Goal: Check status: Check status

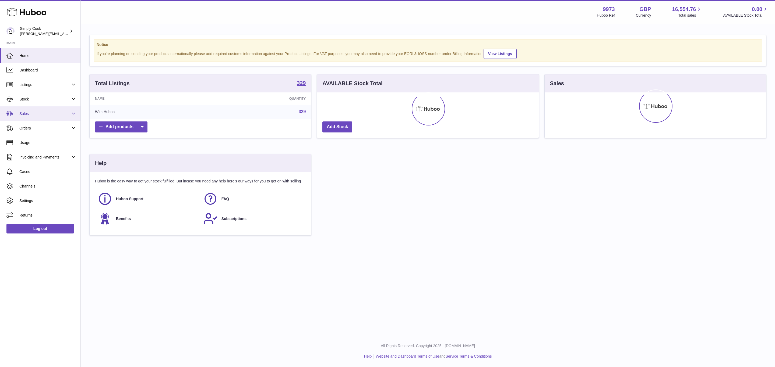
click at [28, 114] on span "Sales" at bounding box center [44, 113] width 51 height 5
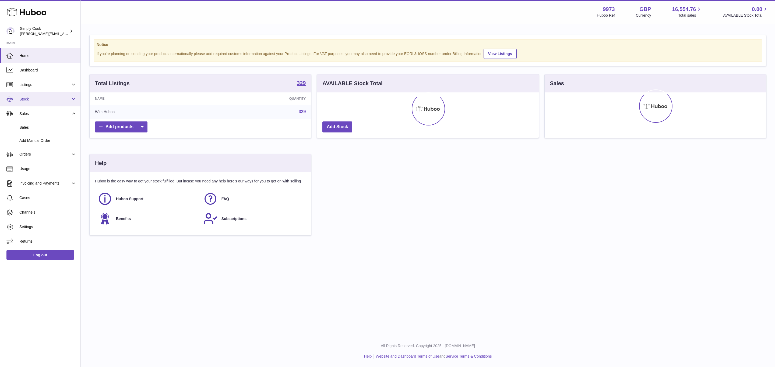
click at [27, 104] on link "Stock" at bounding box center [40, 99] width 80 height 15
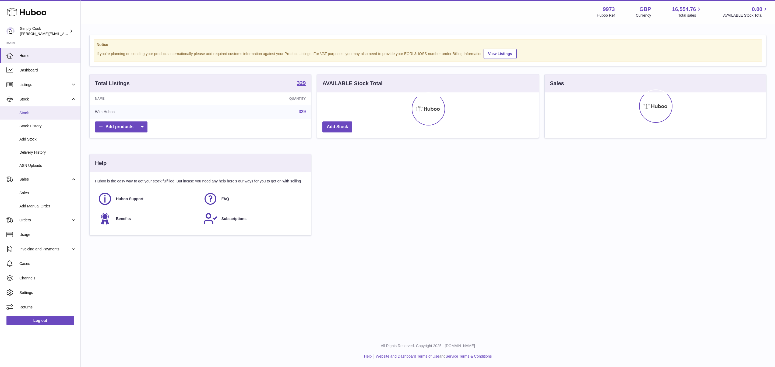
click at [29, 112] on span "Stock" at bounding box center [47, 113] width 57 height 5
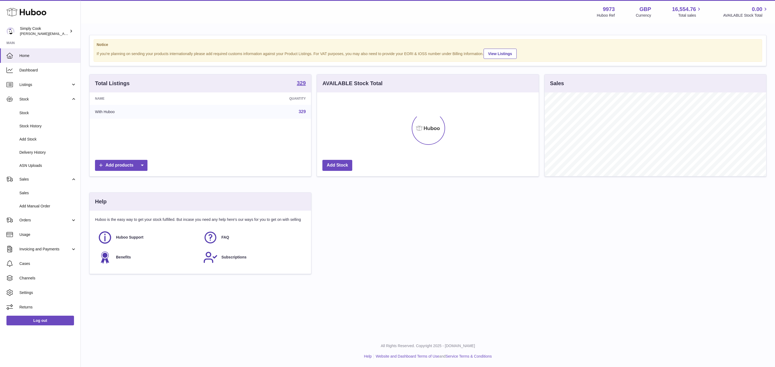
scroll to position [84, 221]
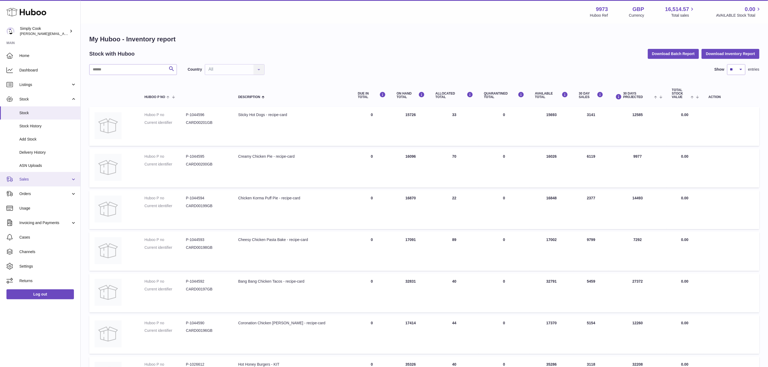
click at [25, 178] on span "Sales" at bounding box center [44, 179] width 51 height 5
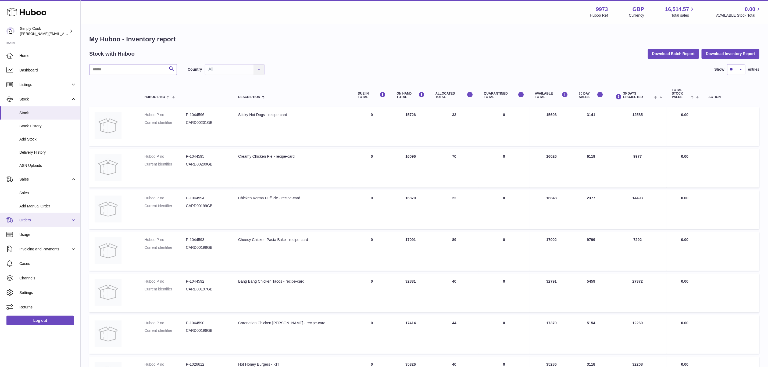
click at [32, 225] on link "Orders" at bounding box center [40, 220] width 80 height 15
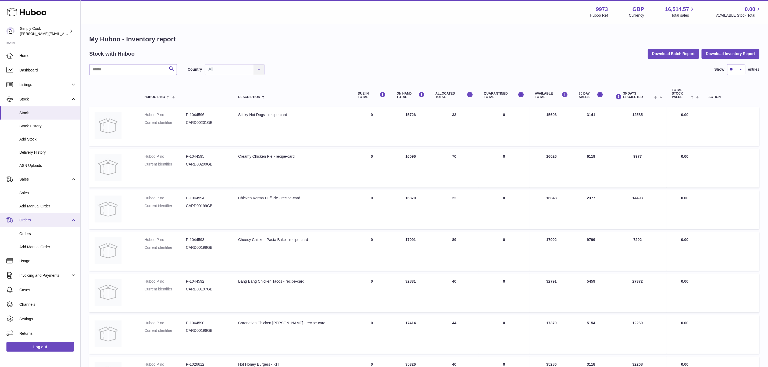
click at [32, 225] on link "Orders" at bounding box center [40, 220] width 80 height 15
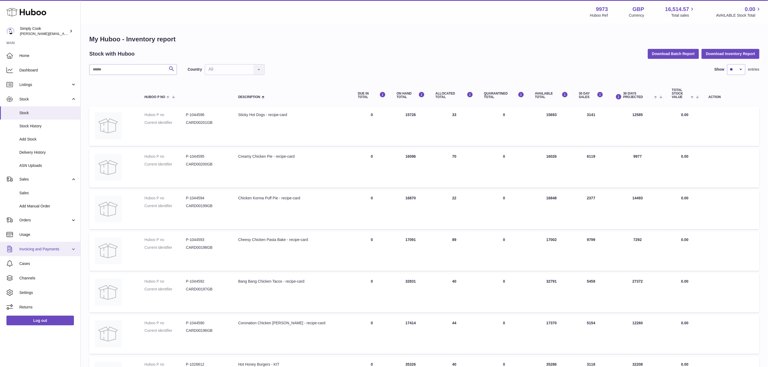
click at [34, 250] on span "Invoicing and Payments" at bounding box center [44, 249] width 51 height 5
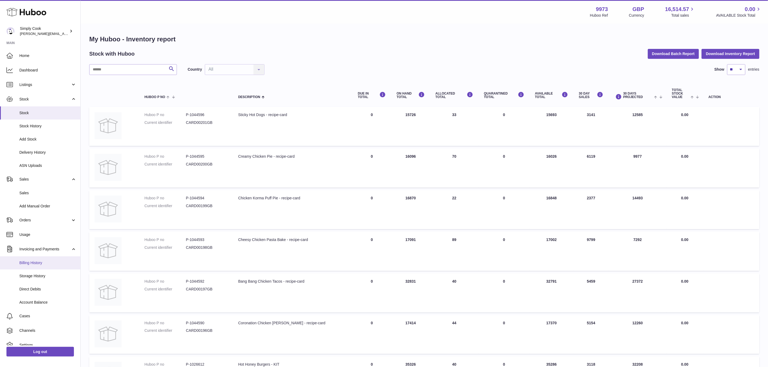
click at [35, 265] on span "Billing History" at bounding box center [47, 263] width 57 height 5
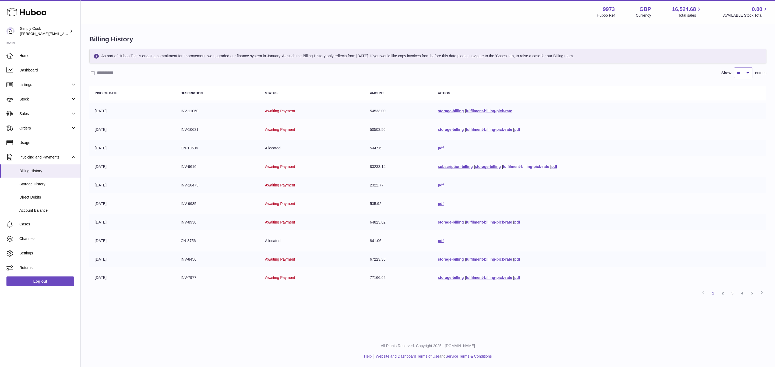
click at [516, 165] on link "fulfilment-billing-pick-rate" at bounding box center [526, 167] width 46 height 4
click at [495, 127] on td "storage-billing | fulfilment-billing-pick-rate | pdf" at bounding box center [599, 130] width 334 height 16
click at [484, 130] on link "fulfilment-billing-pick-rate" at bounding box center [489, 129] width 46 height 4
click at [196, 129] on td "INV-10631" at bounding box center [217, 130] width 84 height 16
click at [195, 129] on td "INV-10631" at bounding box center [217, 130] width 84 height 16
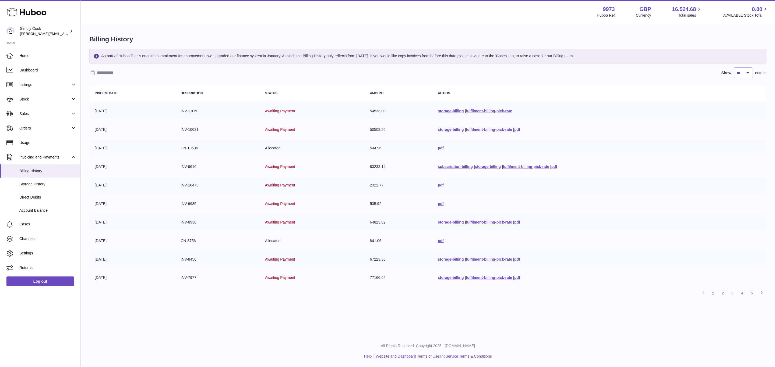
copy td "10631"
click at [514, 129] on link "pdf" at bounding box center [517, 129] width 6 height 4
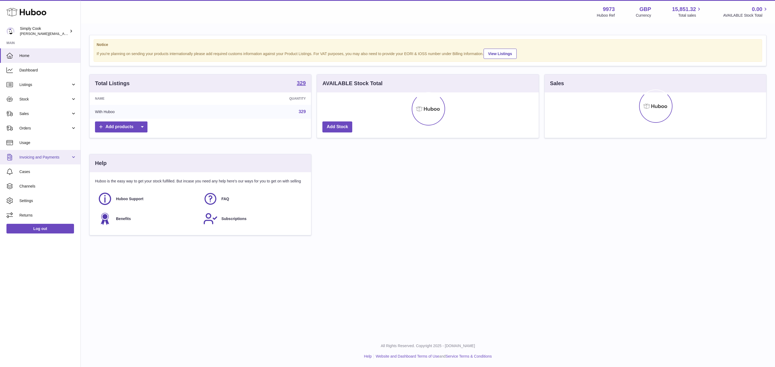
click at [36, 160] on link "Invoicing and Payments" at bounding box center [40, 157] width 80 height 15
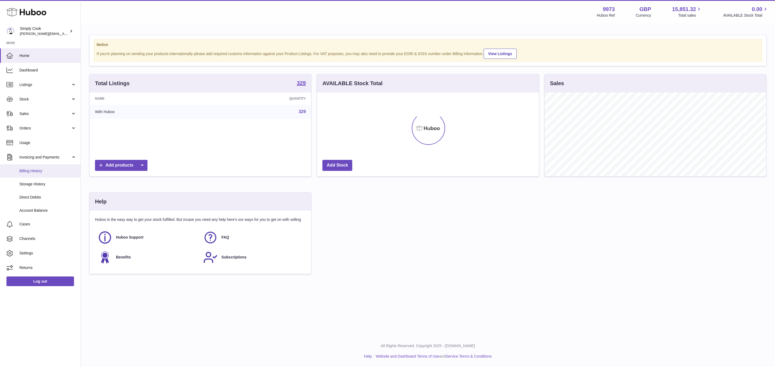
scroll to position [84, 221]
click at [37, 174] on link "Billing History" at bounding box center [40, 171] width 80 height 13
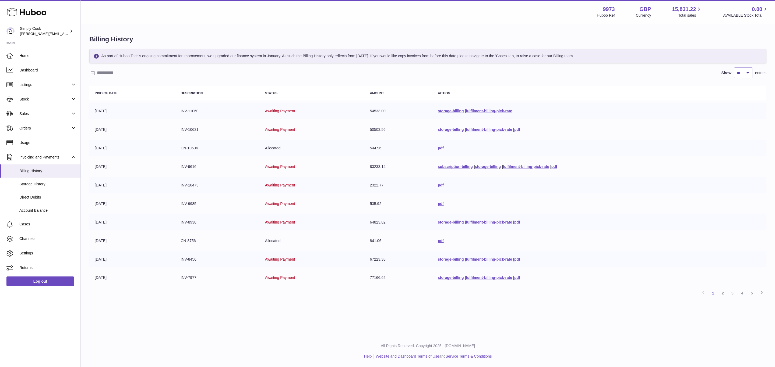
click at [189, 165] on td "INV-9616" at bounding box center [217, 167] width 84 height 16
copy td "9616"
click at [192, 129] on td "INV-10631" at bounding box center [217, 130] width 84 height 16
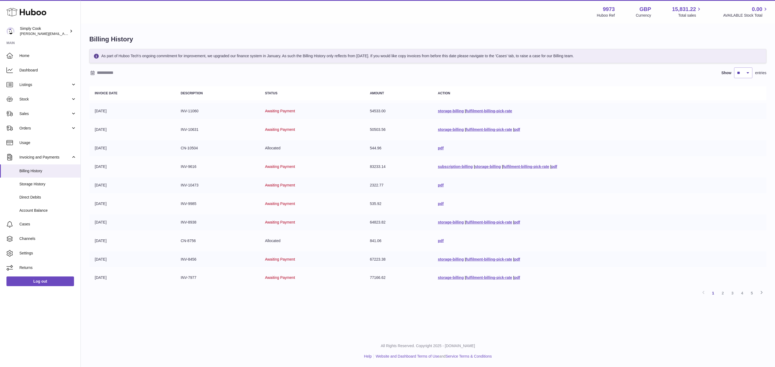
copy td "10631"
click at [190, 129] on td "INV-10631" at bounding box center [217, 130] width 84 height 16
click at [446, 125] on td "storage-billing | fulfilment-billing-pick-rate | pdf" at bounding box center [599, 130] width 334 height 16
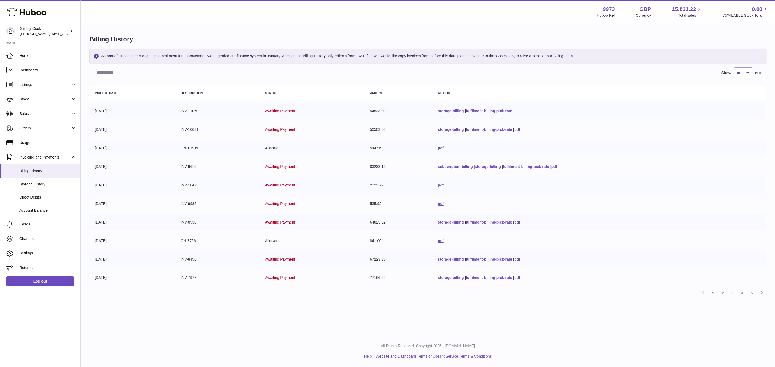
click at [446, 132] on td "storage-billing | fulfilment-billing-pick-rate | pdf" at bounding box center [599, 130] width 334 height 16
click at [448, 129] on link "storage-billing" at bounding box center [451, 129] width 26 height 4
click at [187, 128] on td "INV-10631" at bounding box center [217, 130] width 84 height 16
click at [198, 132] on td "INV-10631" at bounding box center [217, 130] width 84 height 16
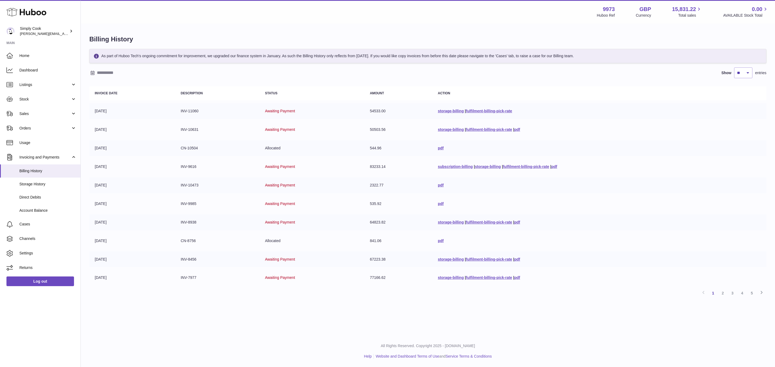
drag, startPoint x: 198, startPoint y: 132, endPoint x: 194, endPoint y: 129, distance: 5.4
click at [196, 131] on td "INV-10631" at bounding box center [217, 130] width 84 height 16
click at [194, 129] on td "INV-10631" at bounding box center [217, 130] width 84 height 16
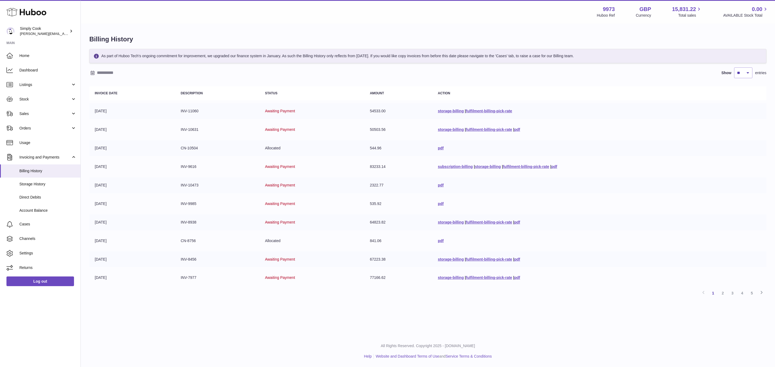
copy tr "INV-10631"
click at [203, 126] on td "INV-10631" at bounding box center [217, 130] width 84 height 16
click at [443, 276] on link "storage-billing" at bounding box center [451, 278] width 26 height 4
click at [721, 290] on link "2" at bounding box center [723, 294] width 10 height 10
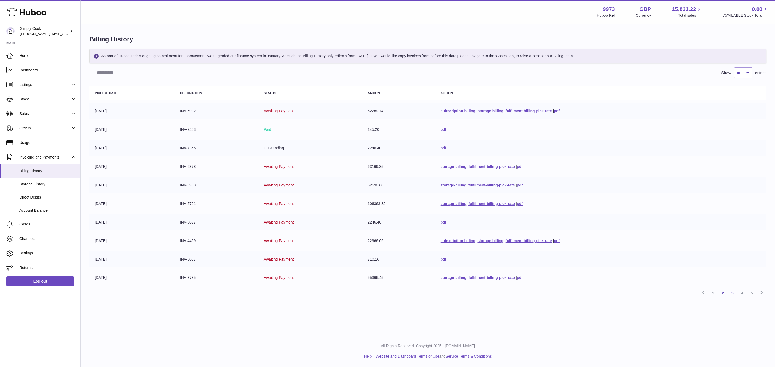
click at [733, 290] on link "3" at bounding box center [732, 294] width 10 height 10
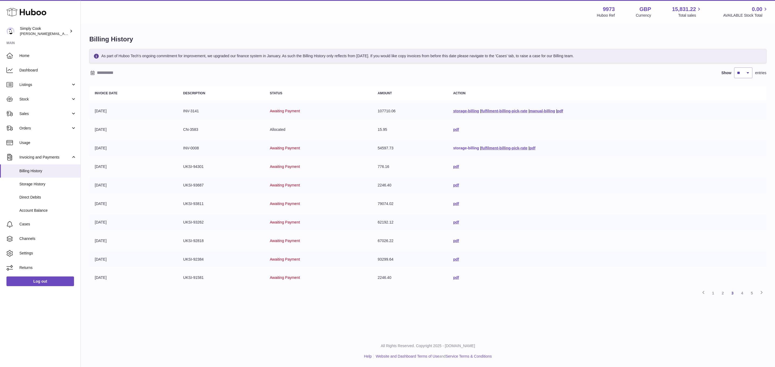
click at [459, 147] on link "storage-billing" at bounding box center [466, 148] width 26 height 4
click at [192, 146] on td "INV-0008" at bounding box center [221, 148] width 87 height 16
copy tr "INV-0008"
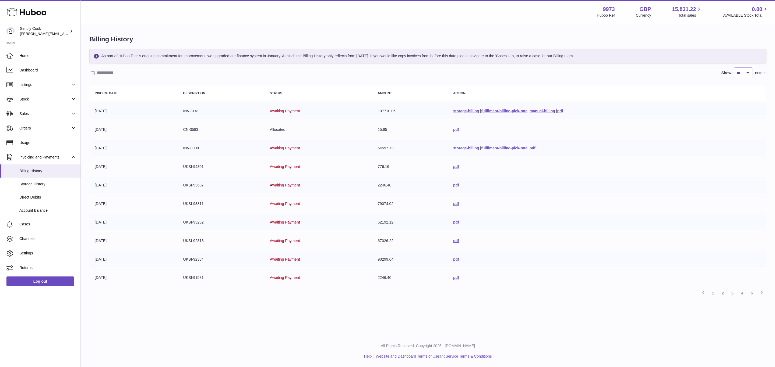
click at [181, 188] on td "UKSI-93687" at bounding box center [221, 186] width 87 height 16
click at [702, 290] on icon at bounding box center [703, 292] width 6 height 7
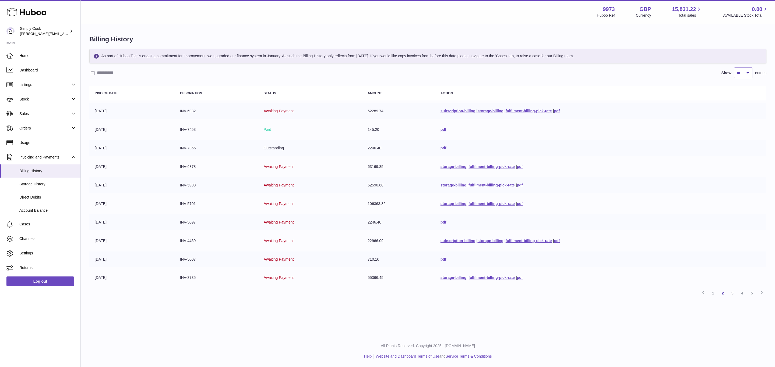
click at [462, 183] on link "storage-billing" at bounding box center [453, 185] width 26 height 4
click at [453, 166] on link "storage-billing" at bounding box center [453, 167] width 26 height 4
click at [450, 113] on td "subscription-billing | storage-billing | fulfilment-billing-pick-rate | pdf" at bounding box center [600, 111] width 331 height 16
click at [455, 111] on link "subscription-billing" at bounding box center [457, 111] width 35 height 4
click at [485, 110] on link "storage-billing" at bounding box center [490, 111] width 26 height 4
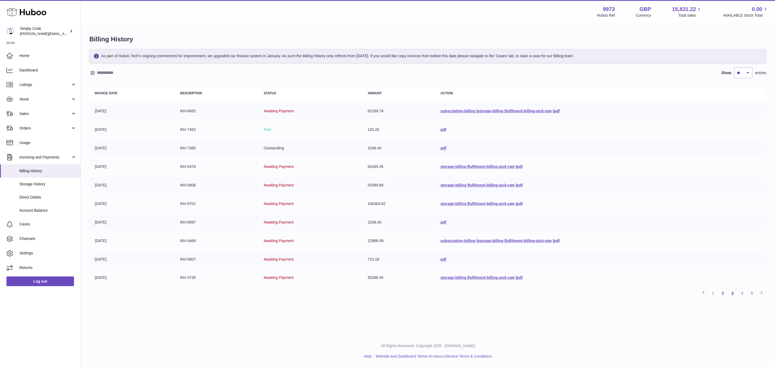
click at [730, 292] on link "3" at bounding box center [732, 294] width 10 height 10
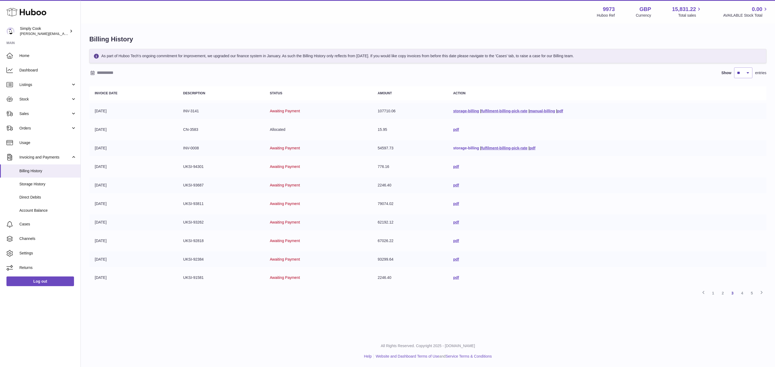
click at [466, 147] on link "storage-billing" at bounding box center [466, 148] width 26 height 4
click at [463, 111] on link "storage-billing" at bounding box center [466, 111] width 26 height 4
click at [703, 291] on icon at bounding box center [703, 292] width 6 height 7
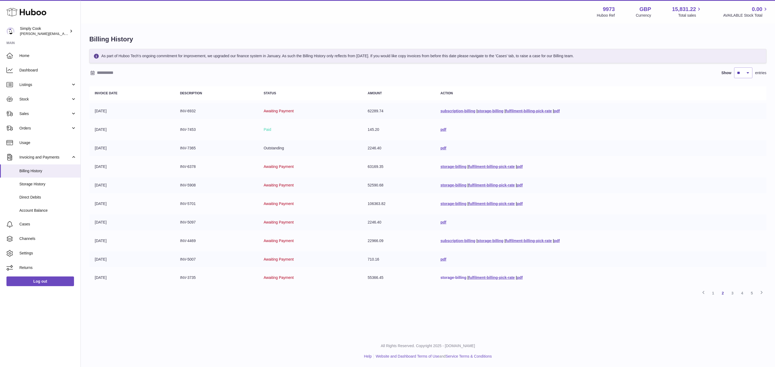
click at [450, 276] on link "storage-billing" at bounding box center [453, 278] width 26 height 4
click at [482, 239] on link "storage-billing" at bounding box center [490, 241] width 26 height 4
click at [476, 235] on td "subscription-billing | storage-billing | fulfilment-billing-pick-rate | pdf" at bounding box center [600, 241] width 331 height 16
click at [568, 270] on td "storage-billing | fulfilment-billing-pick-rate | pdf" at bounding box center [600, 278] width 331 height 16
click at [280, 319] on div "Menu Huboo 9973 Huboo Ref GBP Currency 15,831.22 Total sales 0.00 AVAILABLE Sto…" at bounding box center [428, 168] width 694 height 336
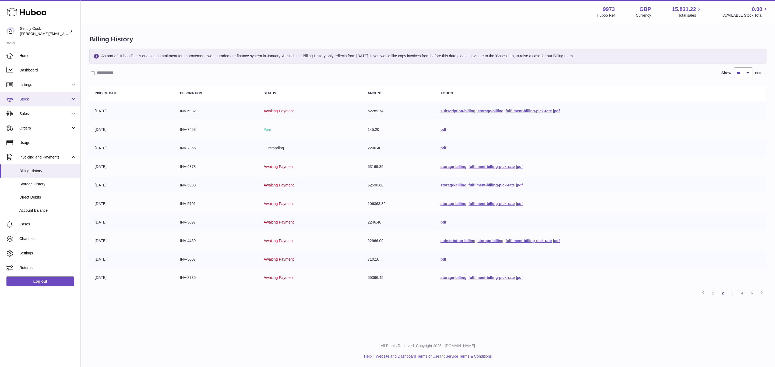
click at [28, 97] on span "Stock" at bounding box center [44, 99] width 51 height 5
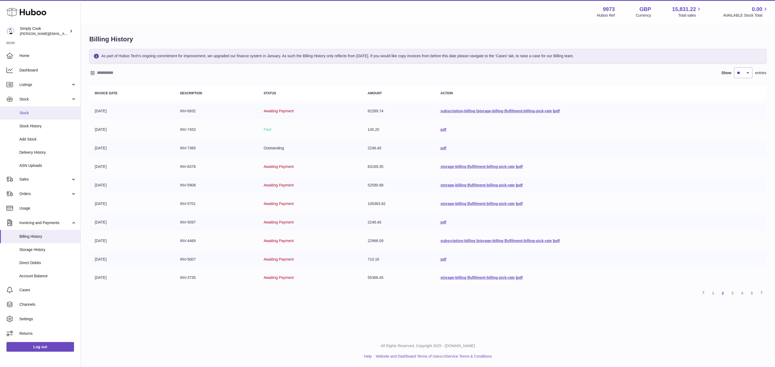
click at [28, 111] on span "Stock" at bounding box center [47, 113] width 57 height 5
click at [27, 182] on span "Sales" at bounding box center [44, 179] width 51 height 5
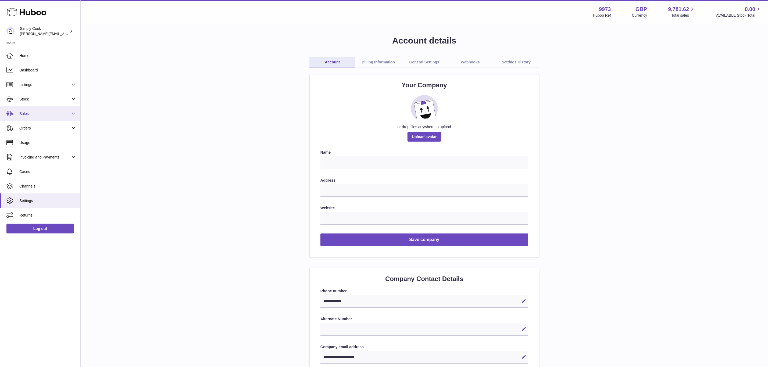
click at [27, 109] on link "Sales" at bounding box center [40, 114] width 80 height 15
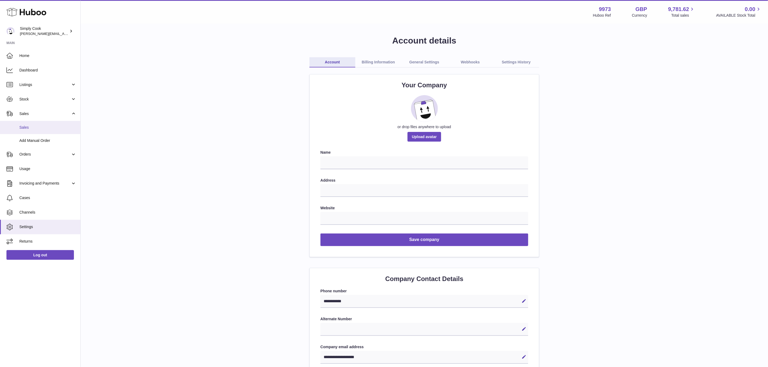
click at [27, 129] on span "Sales" at bounding box center [47, 127] width 57 height 5
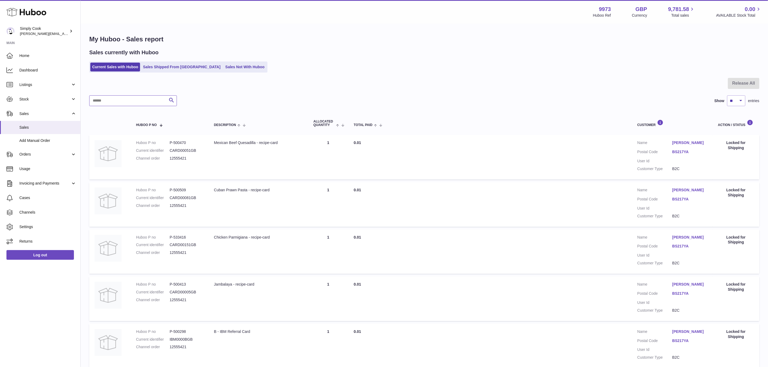
click at [107, 95] on input "text" at bounding box center [133, 100] width 88 height 11
paste input "********"
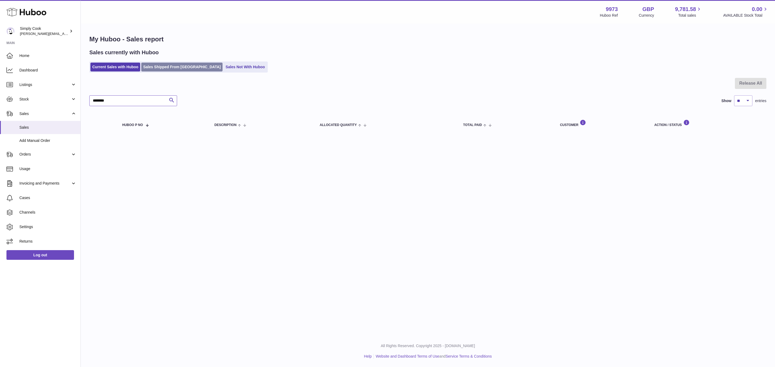
type input "********"
click at [161, 64] on link "Sales Shipped From [GEOGRAPHIC_DATA]" at bounding box center [181, 67] width 81 height 9
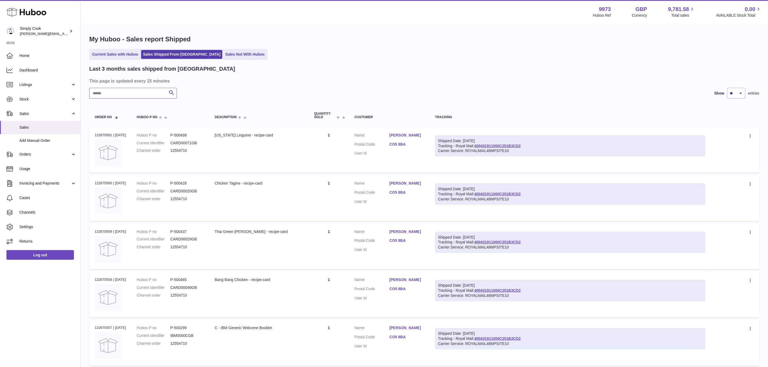
click at [121, 94] on input "text" at bounding box center [133, 93] width 88 height 11
paste input "********"
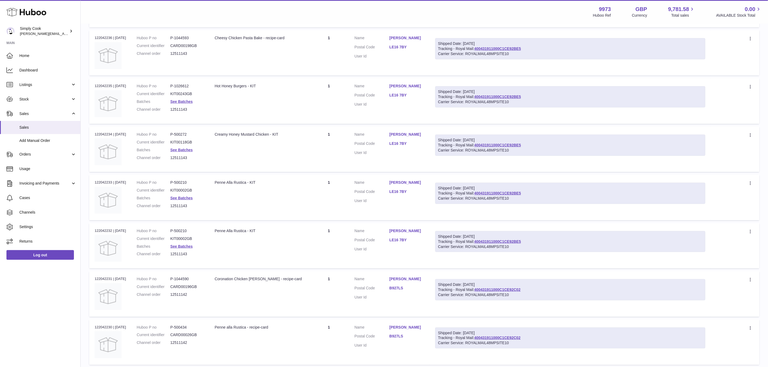
scroll to position [40, 0]
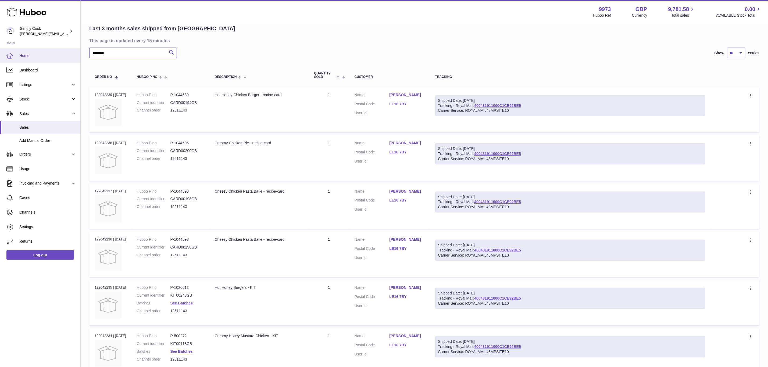
drag, startPoint x: 119, startPoint y: 53, endPoint x: 12, endPoint y: 54, distance: 106.5
click at [12, 54] on div "Huboo Simply Cook [EMAIL_ADDRESS][DOMAIN_NAME] Main Home Dashboard Listings Not…" at bounding box center [384, 293] width 768 height 666
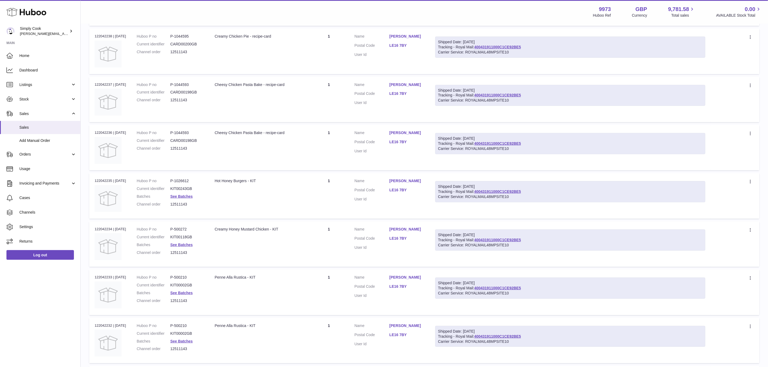
scroll to position [0, 0]
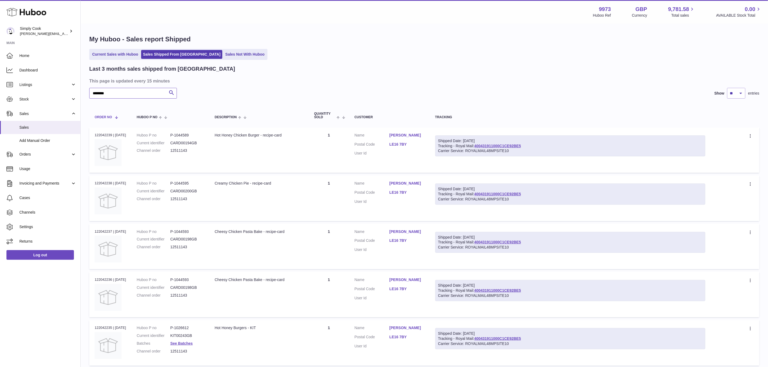
drag, startPoint x: 76, startPoint y: 89, endPoint x: 108, endPoint y: 113, distance: 40.1
click at [9, 83] on div "Huboo Simply Cook [EMAIL_ADDRESS][DOMAIN_NAME] Main Home Dashboard Listings Not…" at bounding box center [384, 333] width 768 height 666
paste input "*"
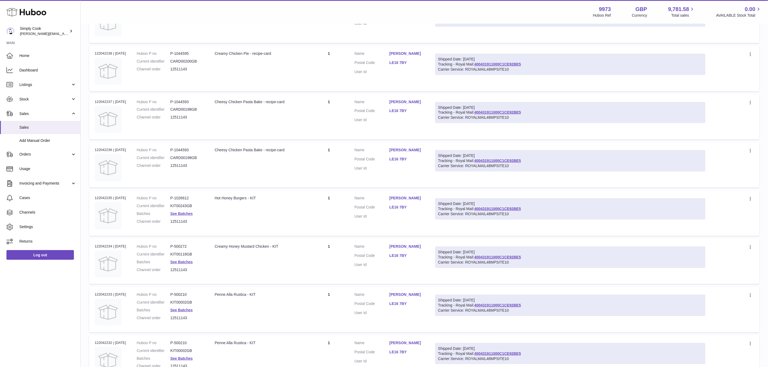
scroll to position [132, 0]
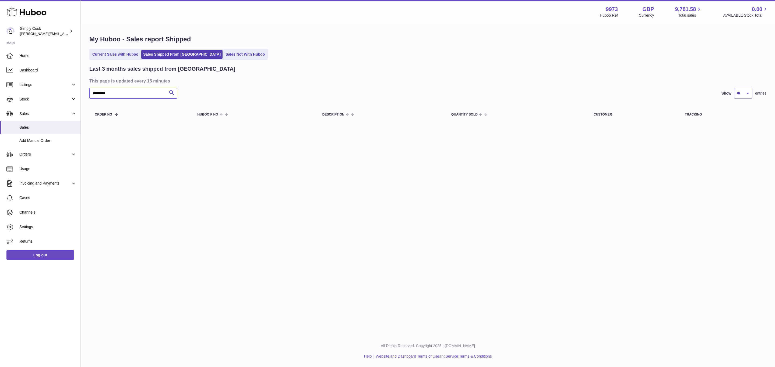
click at [129, 97] on input "*********" at bounding box center [133, 93] width 88 height 11
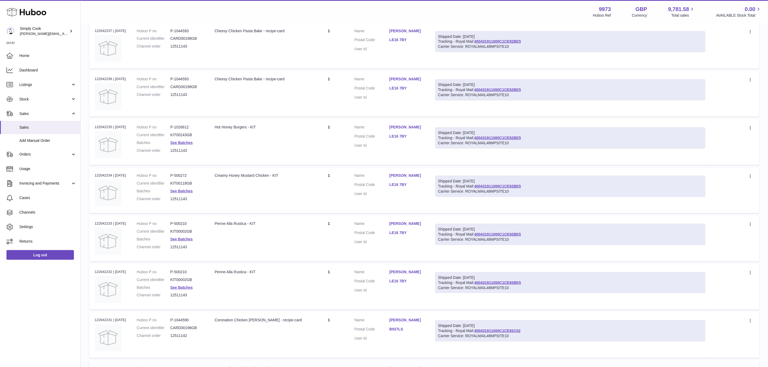
scroll to position [282, 0]
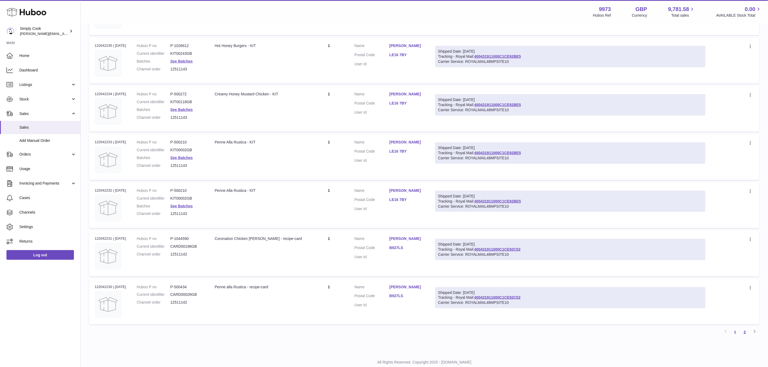
click at [746, 332] on link "2" at bounding box center [745, 333] width 10 height 10
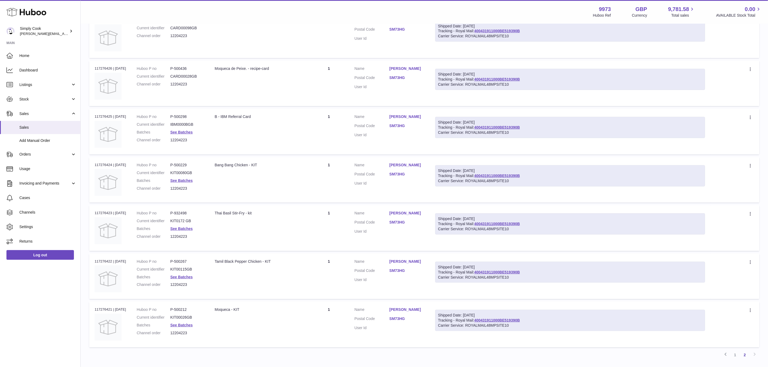
scroll to position [249, 0]
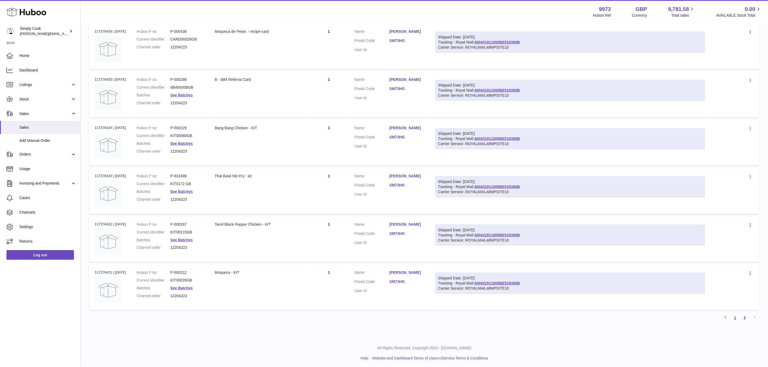
click at [737, 319] on link "1" at bounding box center [736, 318] width 10 height 10
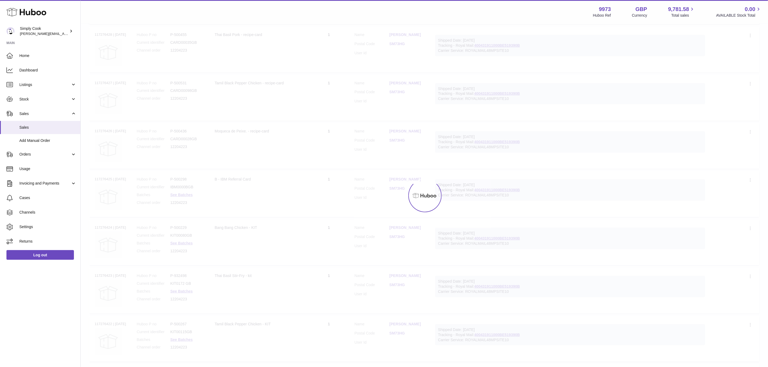
scroll to position [24, 0]
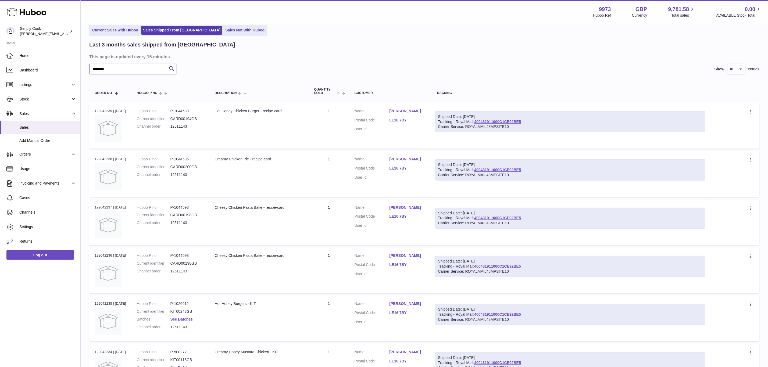
click at [115, 67] on input "********" at bounding box center [133, 69] width 88 height 11
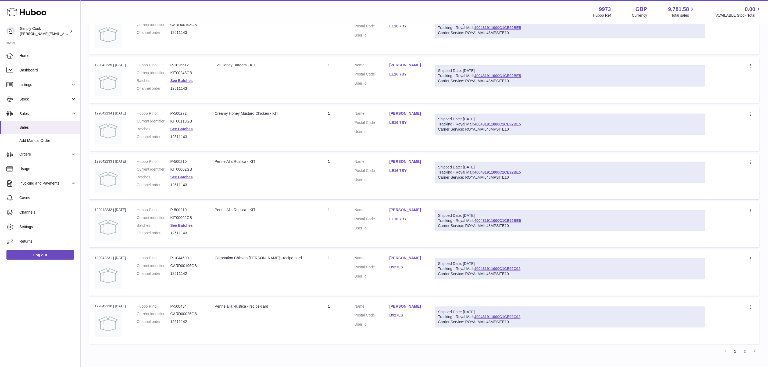
scroll to position [296, 0]
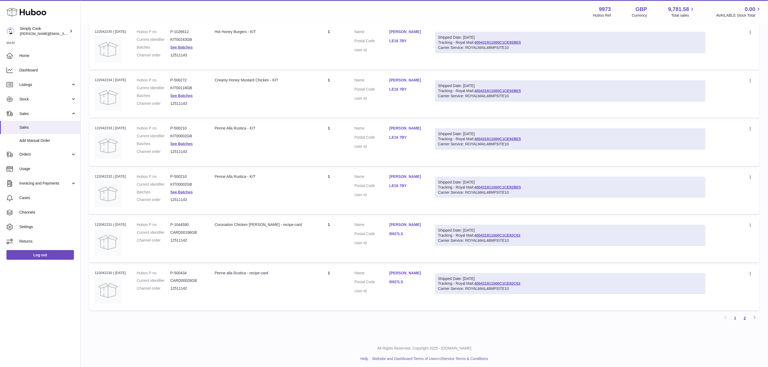
click at [746, 314] on link "2" at bounding box center [745, 319] width 10 height 10
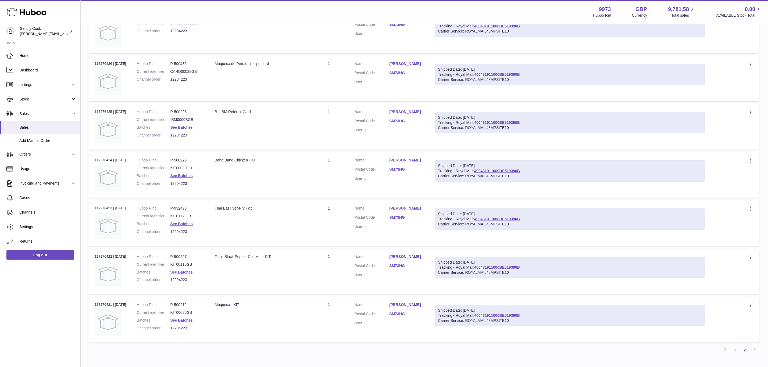
scroll to position [249, 0]
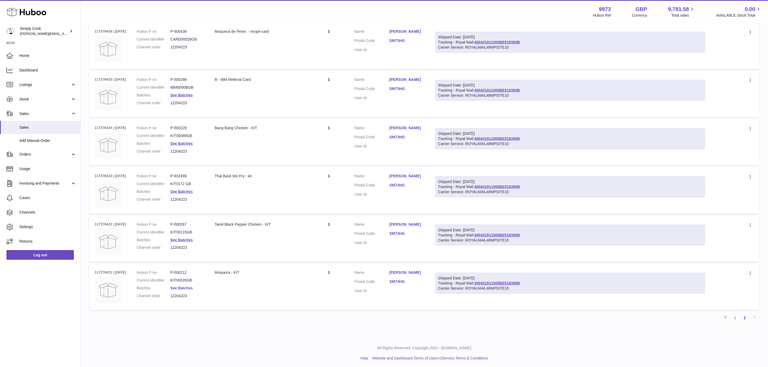
click at [188, 287] on link "See Batches" at bounding box center [182, 288] width 22 height 4
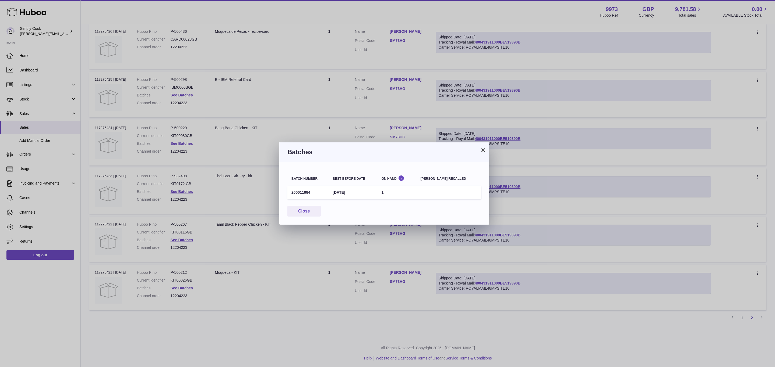
click at [298, 191] on td "200011984" at bounding box center [307, 192] width 41 height 13
copy td "200011984"
click at [291, 267] on div "× Batches Batch number Best before date On Hand [PERSON_NAME] recalled 20001198…" at bounding box center [387, 183] width 775 height 367
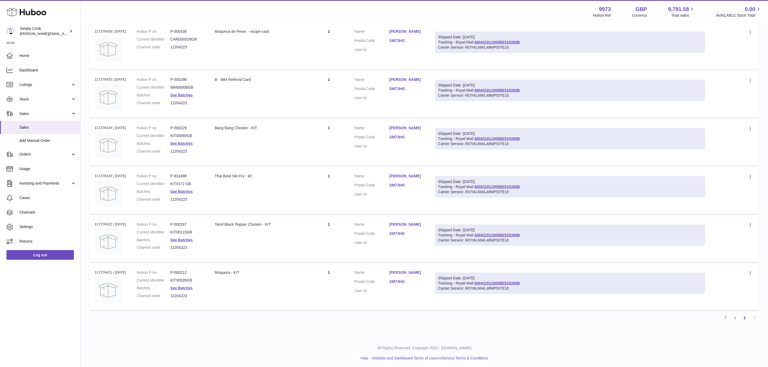
click at [189, 286] on dd "See Batches" at bounding box center [188, 288] width 34 height 5
click at [190, 286] on link "See Batches" at bounding box center [182, 288] width 22 height 4
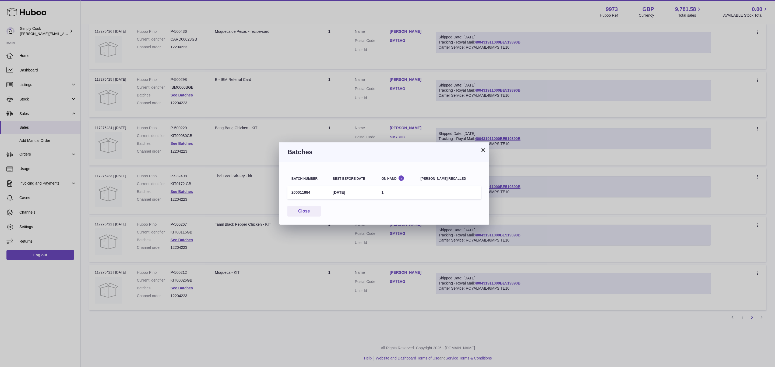
click at [301, 189] on td "200011984" at bounding box center [307, 192] width 41 height 13
copy td "200011984"
click at [487, 152] on div "Batches" at bounding box center [384, 152] width 210 height 19
click at [484, 150] on button "×" at bounding box center [483, 150] width 6 height 6
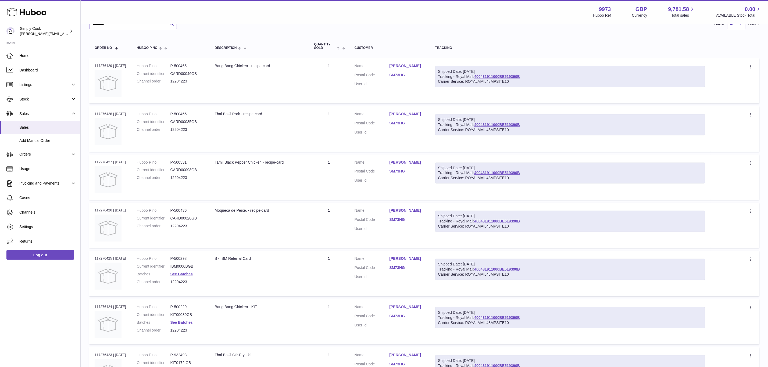
scroll to position [0, 0]
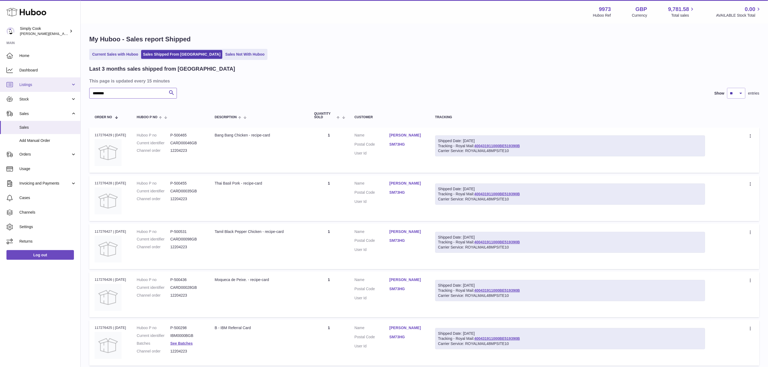
drag, startPoint x: 19, startPoint y: 84, endPoint x: 12, endPoint y: 84, distance: 7.3
click at [0, 82] on div "Huboo Simply Cook [EMAIL_ADDRESS][DOMAIN_NAME] Main Home Dashboard Listings Not…" at bounding box center [384, 309] width 768 height 618
paste input "text"
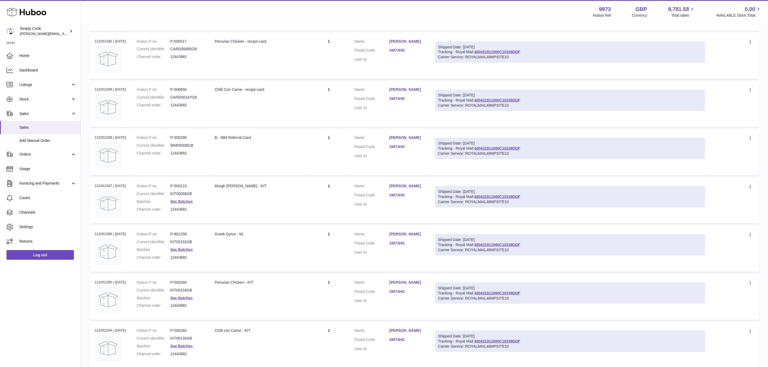
scroll to position [235, 0]
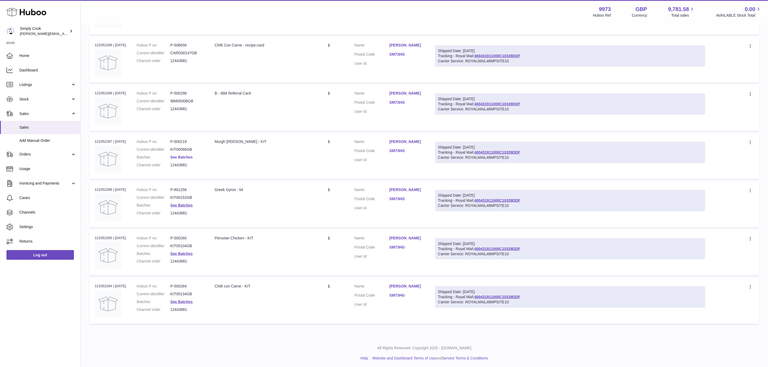
type input "********"
click at [186, 157] on link "See Batches" at bounding box center [182, 157] width 22 height 4
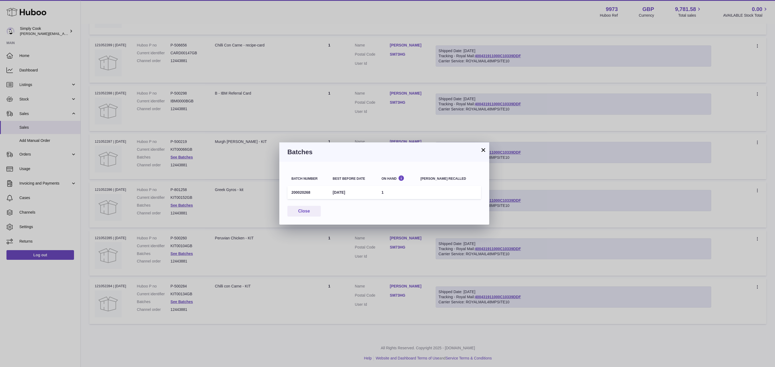
click at [288, 196] on td "200020268" at bounding box center [307, 192] width 41 height 13
copy td "200020268"
click at [319, 245] on div "× Batches Batch number Best before date On Hand [PERSON_NAME] recalled 20002026…" at bounding box center [387, 183] width 775 height 367
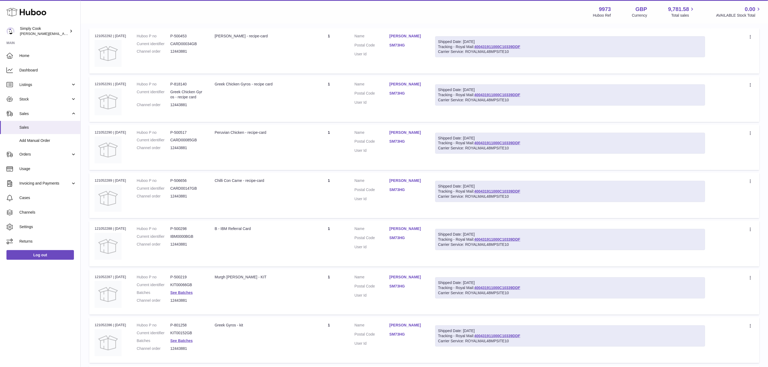
scroll to position [73, 0]
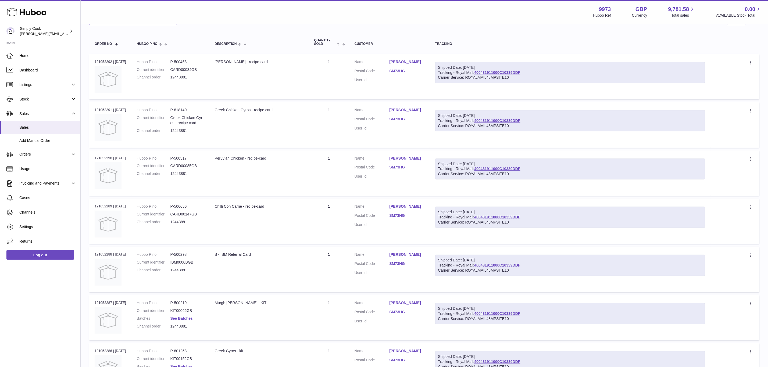
click at [253, 310] on td "Description Murgh [PERSON_NAME] - KIT" at bounding box center [260, 317] width 100 height 45
drag, startPoint x: 463, startPoint y: 308, endPoint x: 458, endPoint y: 308, distance: 5.7
click at [465, 308] on div "Shipped Date: [DATE]" at bounding box center [570, 308] width 264 height 5
click at [458, 308] on div "Shipped Date: [DATE]" at bounding box center [570, 308] width 264 height 5
click at [492, 312] on link "400431911000C10339DDF" at bounding box center [497, 314] width 46 height 4
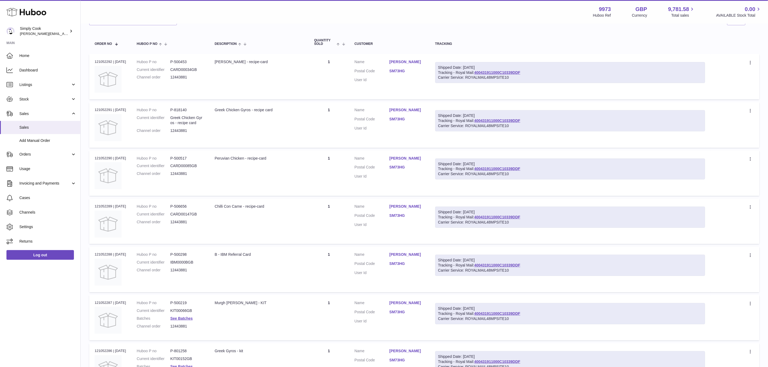
drag, startPoint x: 527, startPoint y: 215, endPoint x: 476, endPoint y: 217, distance: 50.9
click at [476, 217] on div "Shipped Date: [DATE] Tracking - Royal Mail: 400431911000C10339DDF Carrier Servi…" at bounding box center [570, 217] width 270 height 21
copy link "400431911000C10339DDF"
click at [310, 229] on td "Quantity 1" at bounding box center [329, 221] width 40 height 45
drag, startPoint x: 526, startPoint y: 216, endPoint x: 477, endPoint y: 217, distance: 49.2
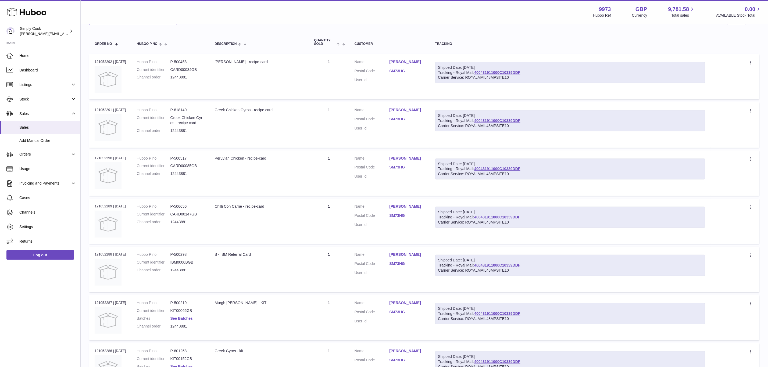
click at [477, 217] on div "Shipped Date: [DATE] Tracking - Royal Mail: 400431911000C10339DDF Carrier Servi…" at bounding box center [570, 217] width 270 height 21
copy link "400431911000C10339DDF"
